Goal: Book appointment/travel/reservation

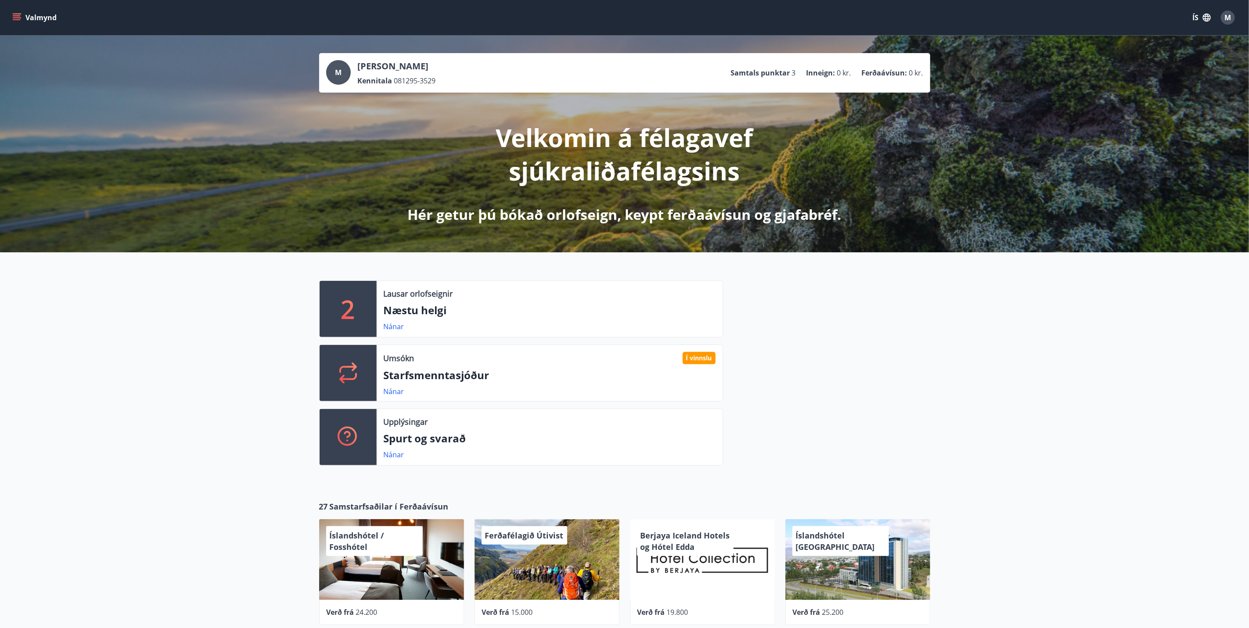
click at [16, 14] on icon "menu" at bounding box center [18, 14] width 10 height 1
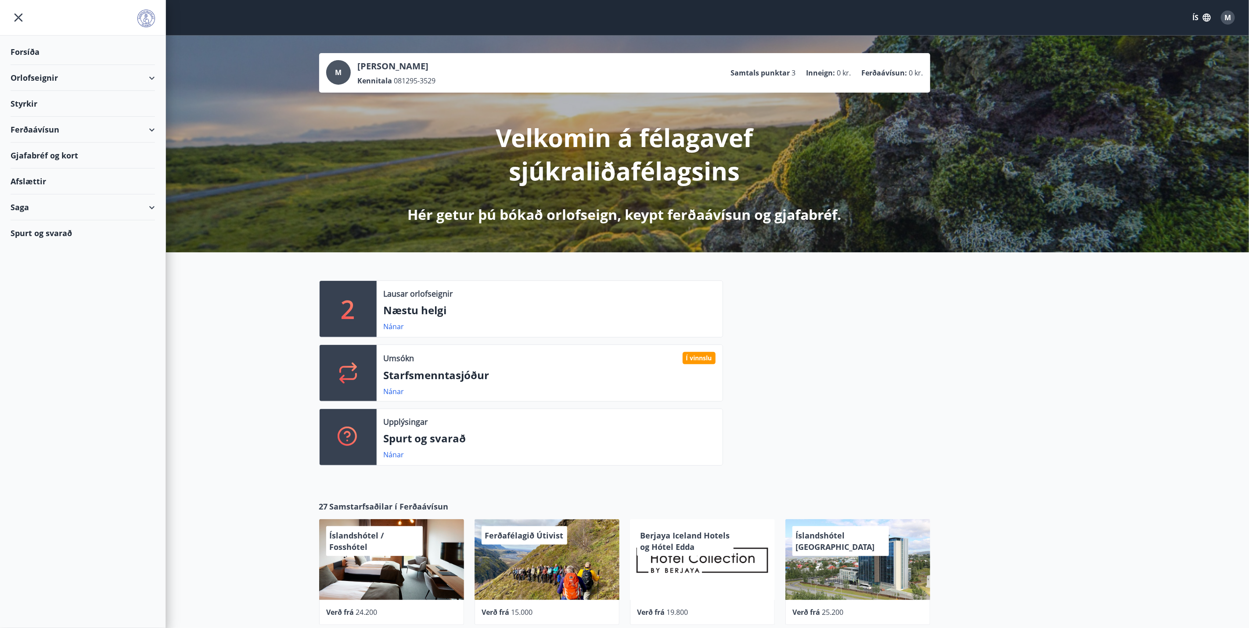
click at [34, 74] on div "Orlofseignir" at bounding box center [83, 78] width 144 height 26
click at [40, 120] on div "Bókunardagatal" at bounding box center [83, 118] width 130 height 18
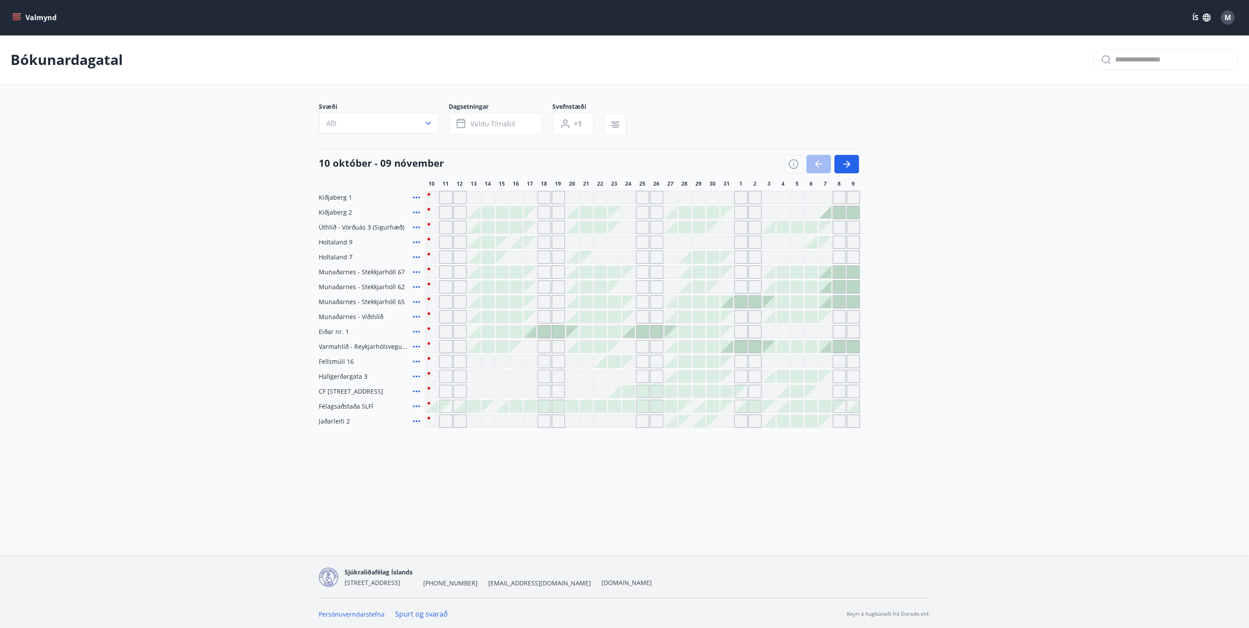
click at [518, 286] on div at bounding box center [516, 287] width 12 height 12
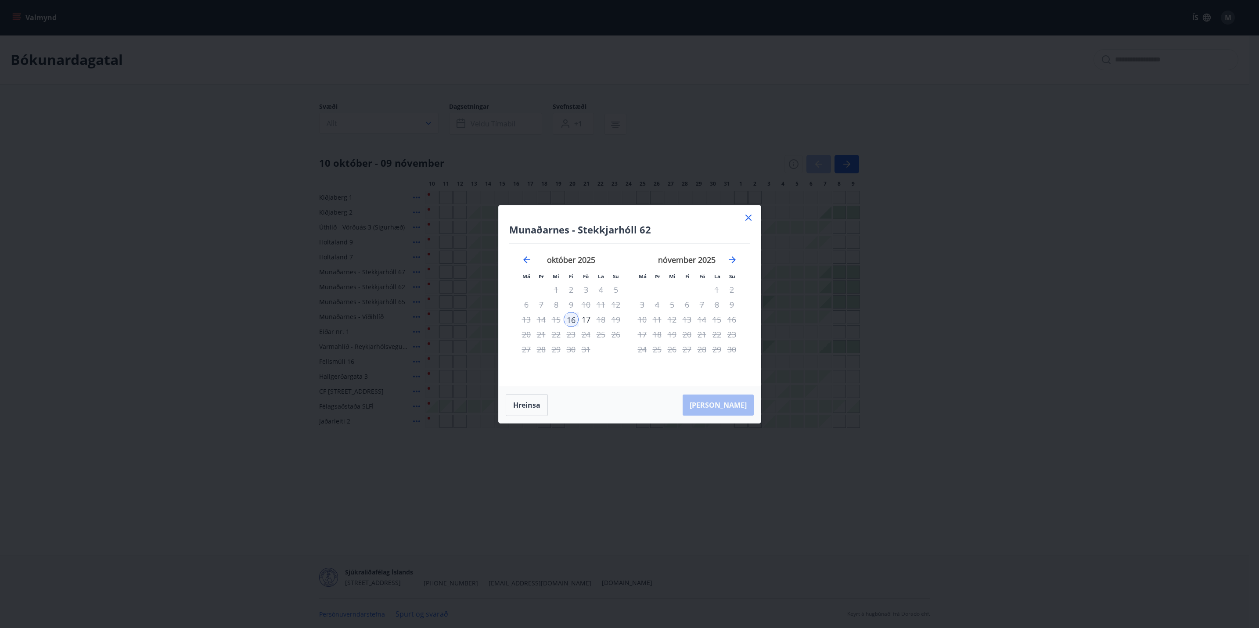
click at [743, 217] on icon at bounding box center [748, 217] width 11 height 11
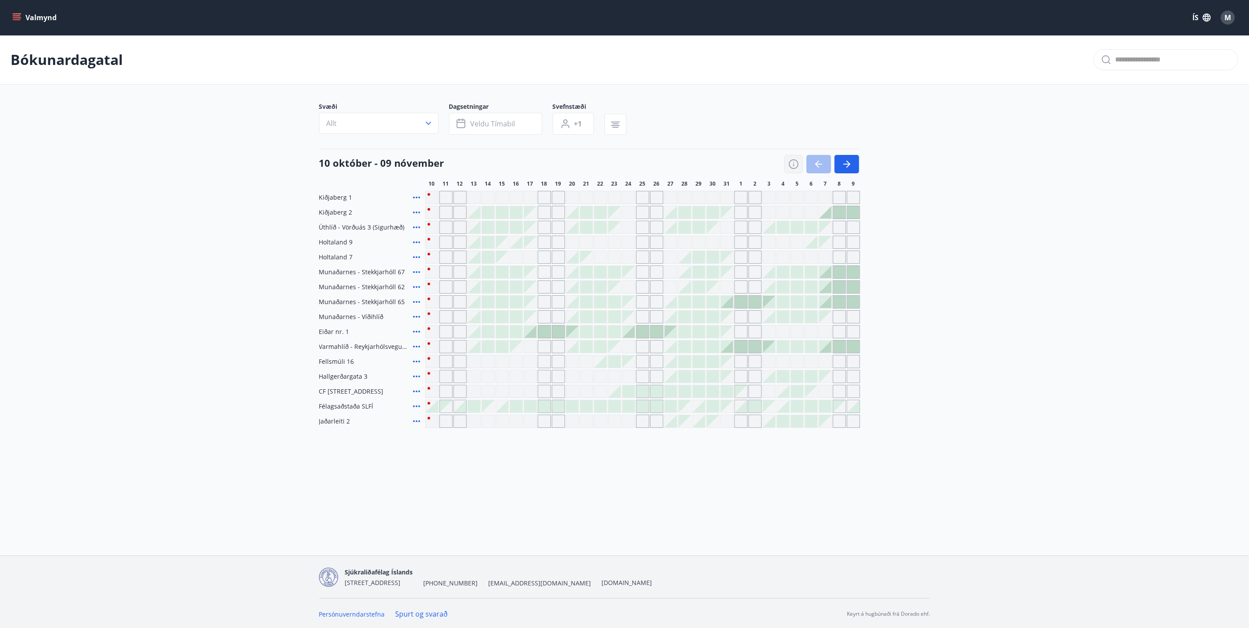
click at [796, 162] on icon "button" at bounding box center [793, 164] width 11 height 11
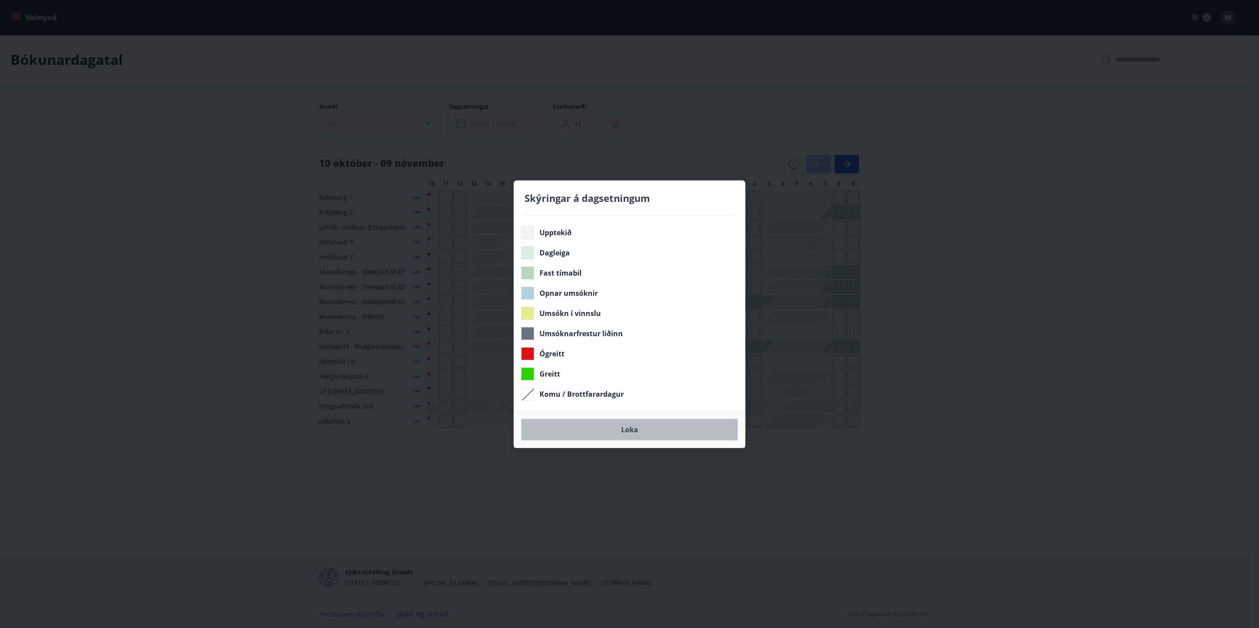
click at [631, 437] on button "Loka" at bounding box center [629, 430] width 217 height 22
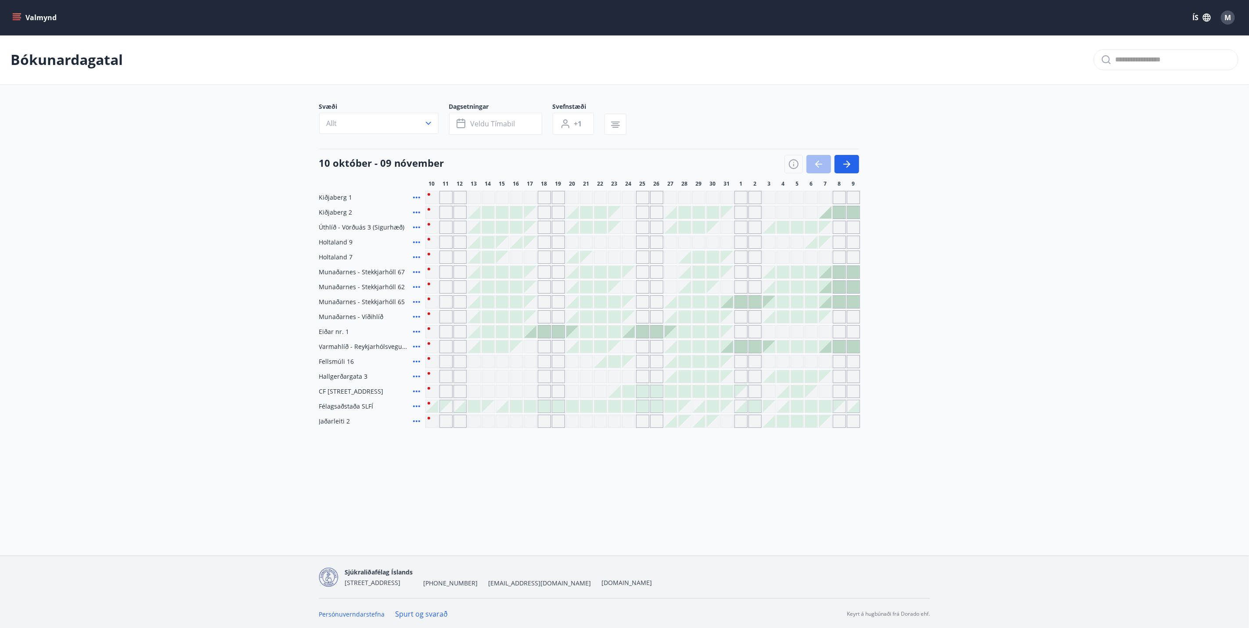
click at [629, 476] on div "Valmynd ÍS M Bókunardagatal Svæði Allt Dagsetningar Veldu tímabil Svefnstæði +1…" at bounding box center [624, 278] width 1249 height 556
